Goal: Information Seeking & Learning: Learn about a topic

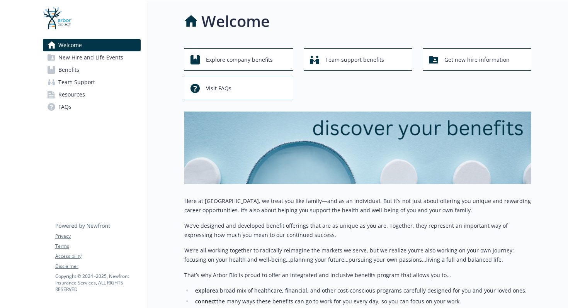
click at [75, 70] on span "Benefits" at bounding box center [68, 70] width 21 height 12
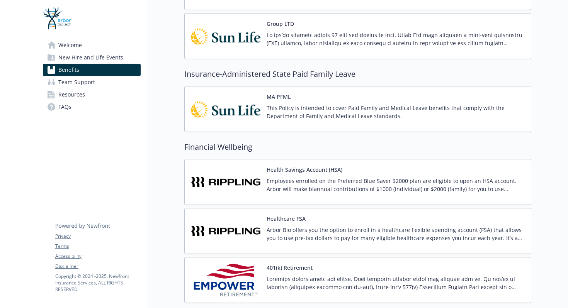
scroll to position [562, 0]
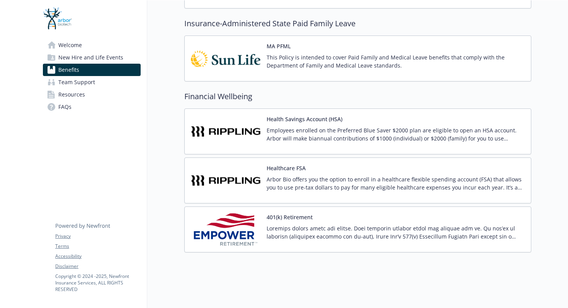
click at [300, 229] on p at bounding box center [396, 232] width 258 height 16
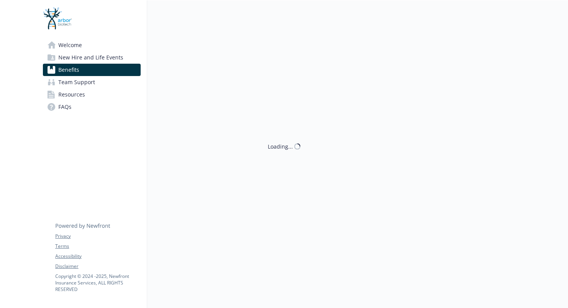
scroll to position [562, 0]
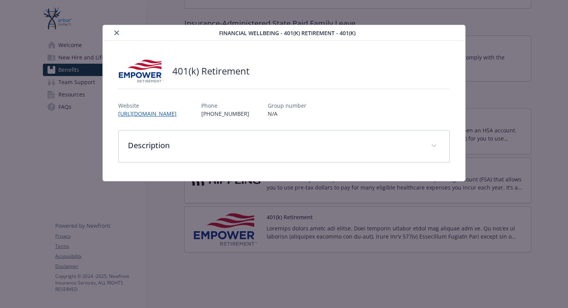
click at [309, 124] on div "401(k) Retirement Website [URL][DOMAIN_NAME] Phone [PHONE_NUMBER] Group number …" at bounding box center [284, 110] width 332 height 103
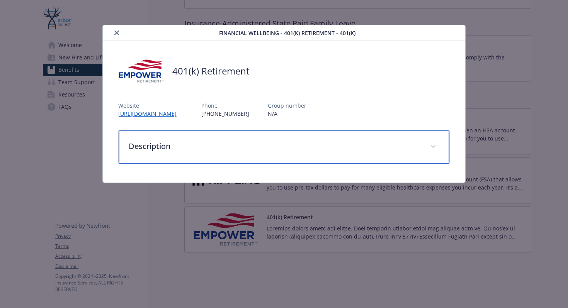
click at [309, 145] on p "Description" at bounding box center [275, 147] width 292 height 12
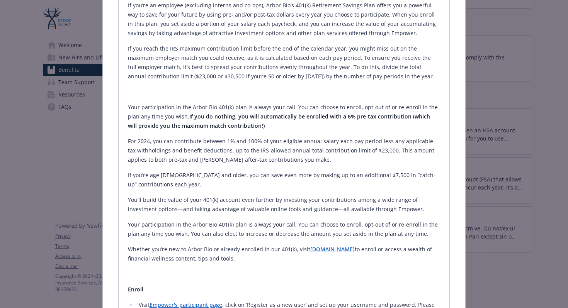
scroll to position [182, 0]
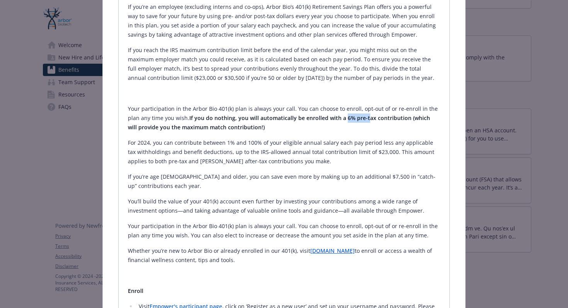
drag, startPoint x: 332, startPoint y: 117, endPoint x: 360, endPoint y: 121, distance: 28.1
click at [360, 121] on strong "If you do nothing, you will automatically be enrolled with a 6% pre-tax contrib…" at bounding box center [279, 122] width 302 height 17
click at [386, 118] on strong "If you do nothing, you will automatically be enrolled with a 6% pre-tax contrib…" at bounding box center [279, 122] width 302 height 17
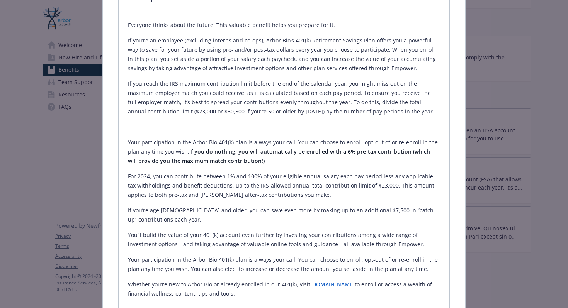
scroll to position [0, 0]
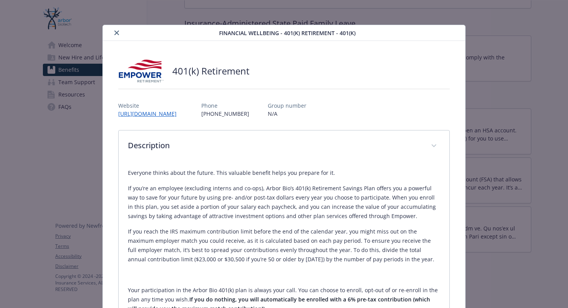
click at [117, 32] on icon "close" at bounding box center [116, 33] width 5 height 5
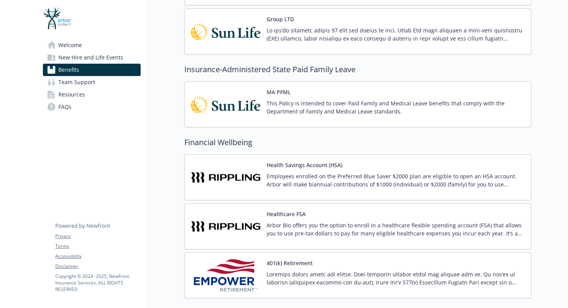
scroll to position [562, 0]
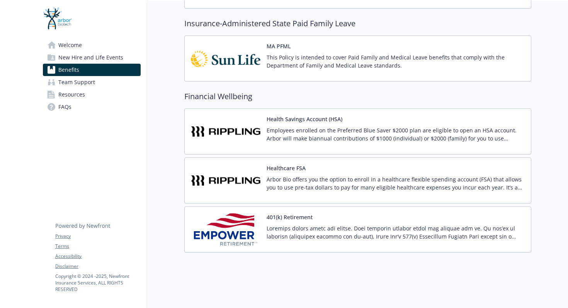
click at [104, 50] on link "Welcome" at bounding box center [92, 45] width 98 height 12
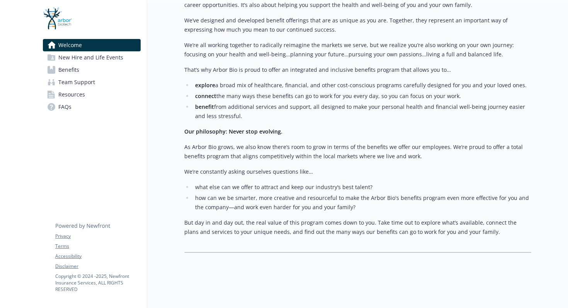
click at [104, 57] on span "New Hire and Life Events" at bounding box center [90, 57] width 65 height 12
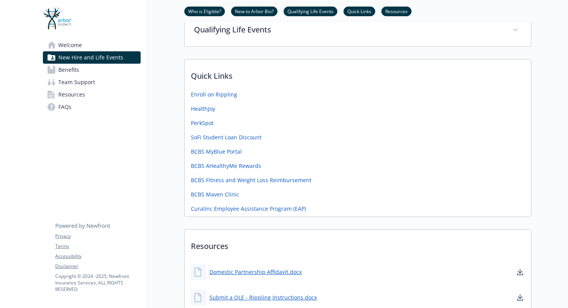
scroll to position [165, 0]
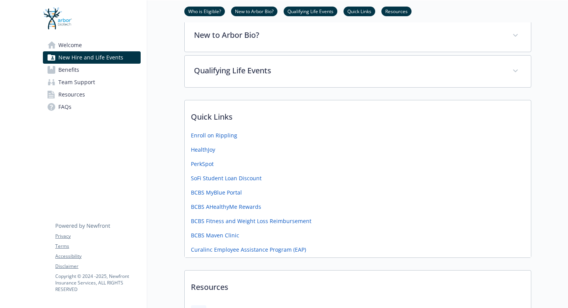
click at [111, 45] on link "Welcome" at bounding box center [92, 45] width 98 height 12
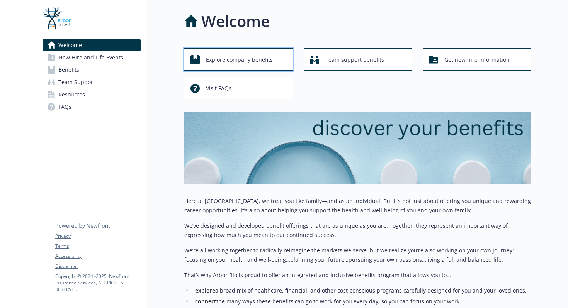
click at [238, 61] on span "Explore company benefits" at bounding box center [239, 60] width 67 height 15
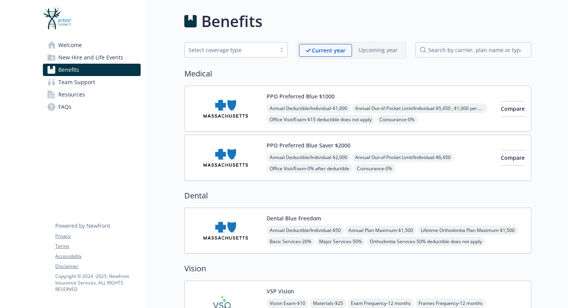
click at [103, 48] on link "Welcome" at bounding box center [92, 45] width 98 height 12
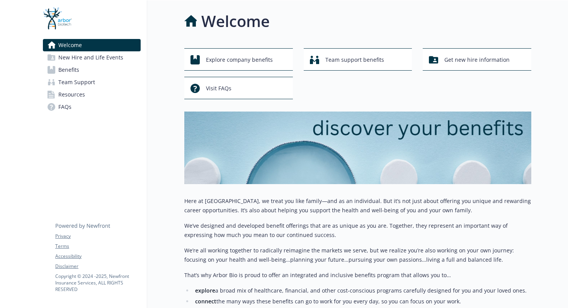
click at [471, 71] on div "Explore company benefits Team support benefits Get new hire information Visit F…" at bounding box center [357, 73] width 347 height 51
click at [470, 66] on span "Get new hire information" at bounding box center [476, 60] width 65 height 15
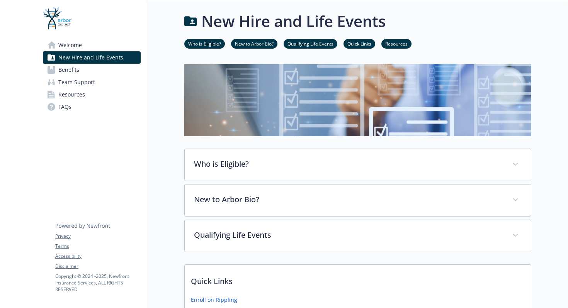
click at [98, 48] on link "Welcome" at bounding box center [92, 45] width 98 height 12
